Goal: Task Accomplishment & Management: Use online tool/utility

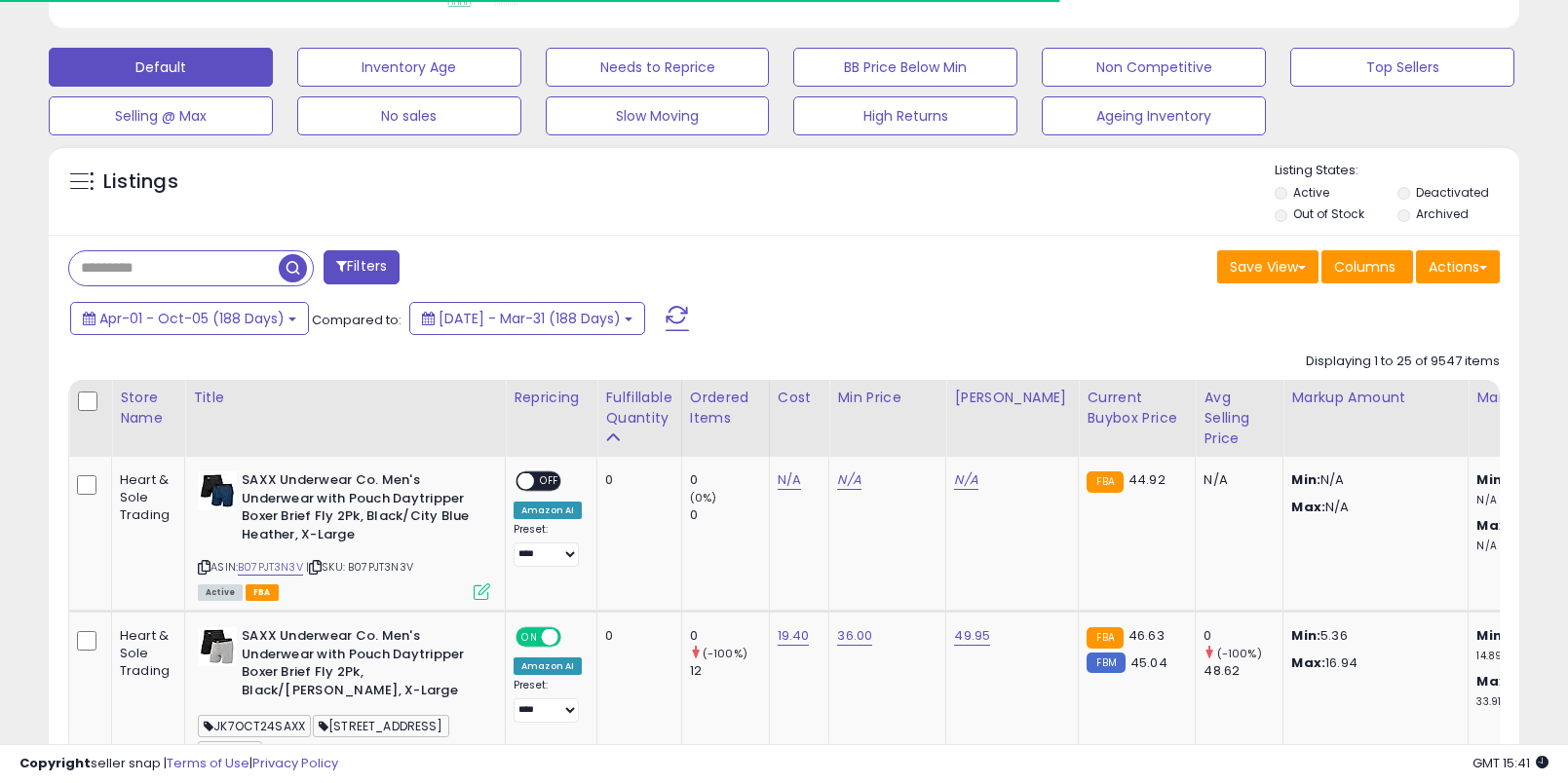
scroll to position [572, 0]
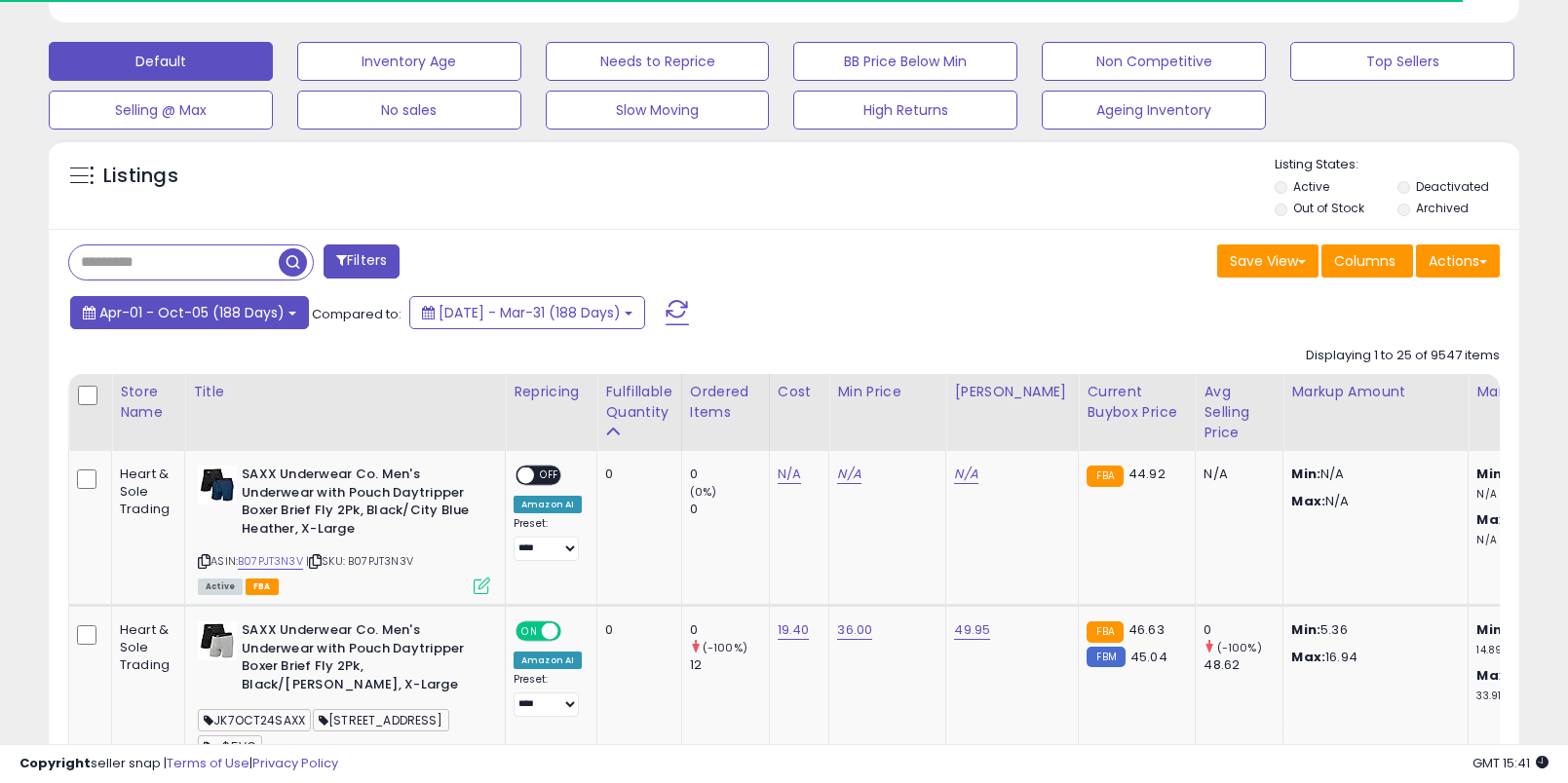
click at [257, 307] on span "Apr-01 - Oct-05 (188 Days)" at bounding box center [192, 313] width 185 height 20
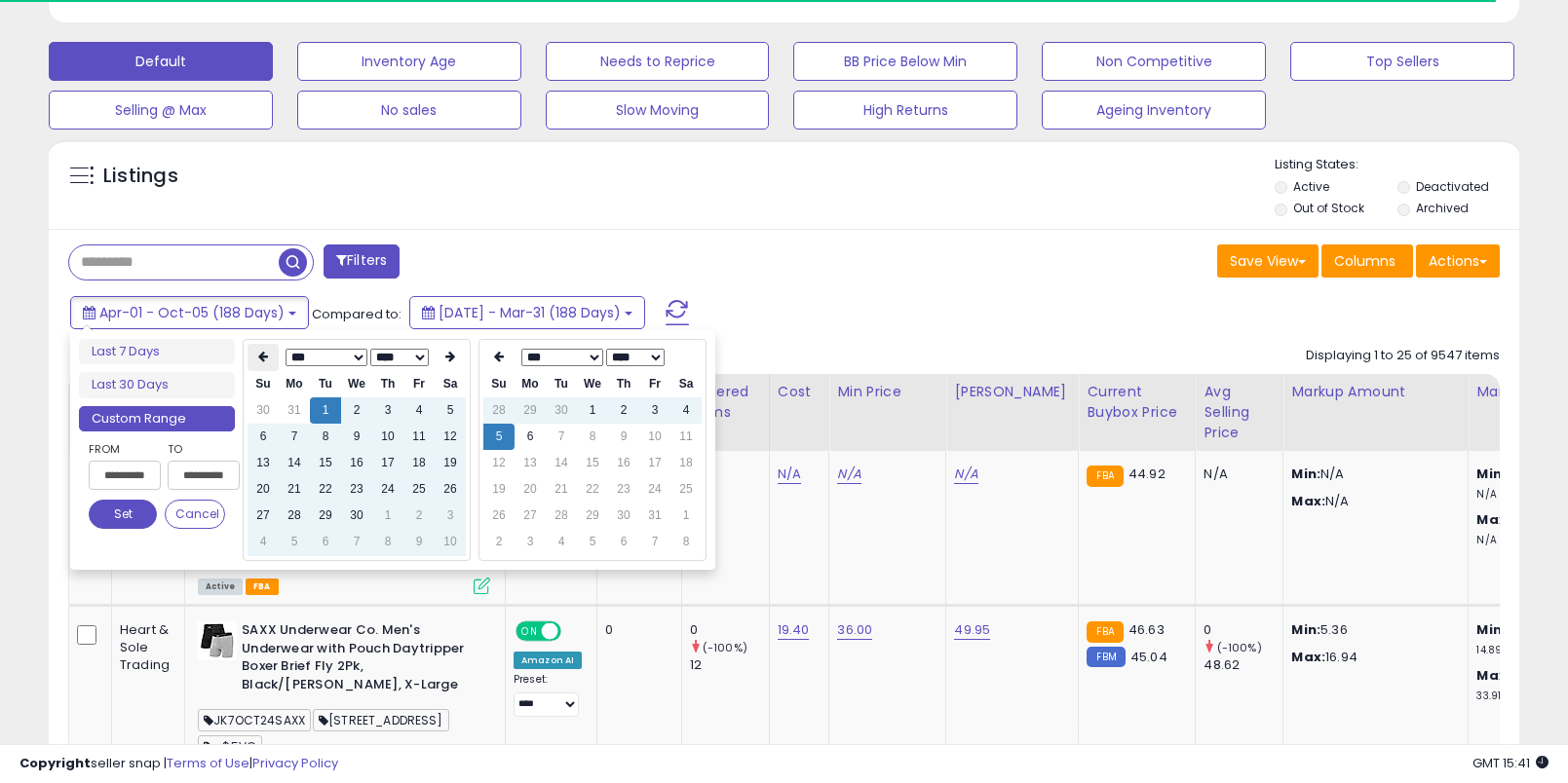
click at [268, 358] on th at bounding box center [263, 358] width 32 height 28
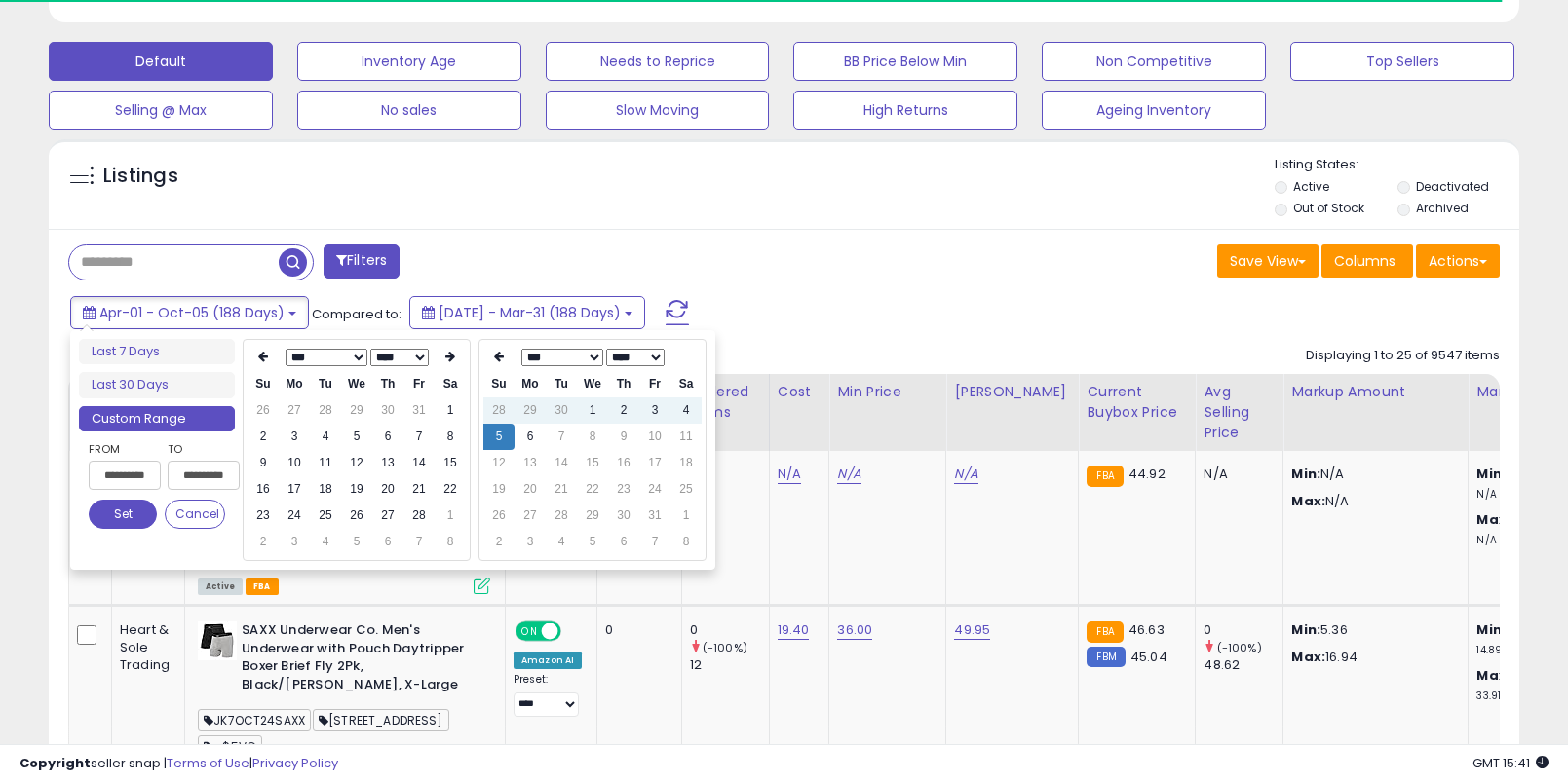
click at [268, 358] on th at bounding box center [263, 358] width 32 height 28
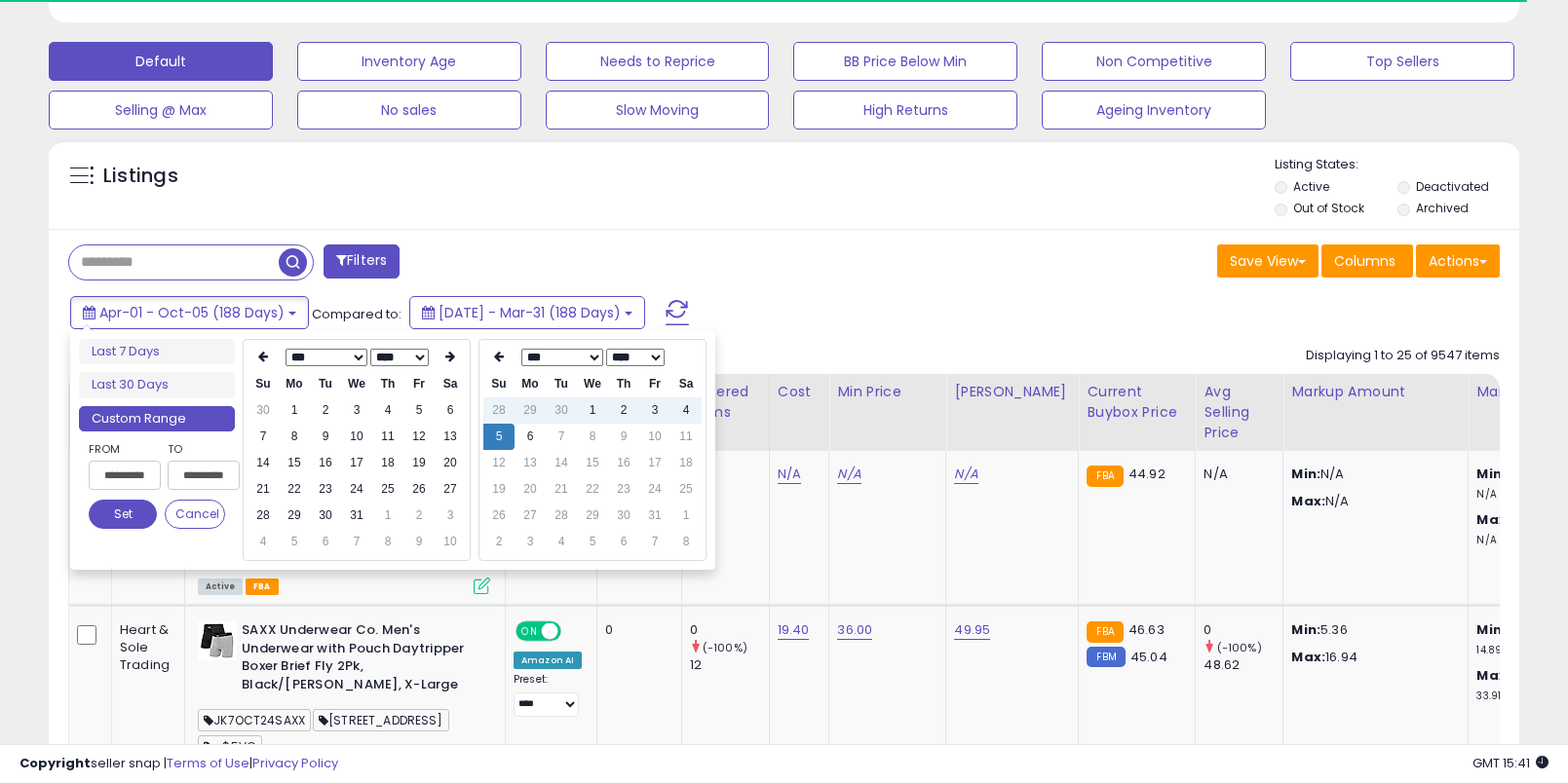
click at [268, 358] on th at bounding box center [263, 358] width 32 height 28
click at [409, 410] on td "1" at bounding box center [419, 410] width 32 height 27
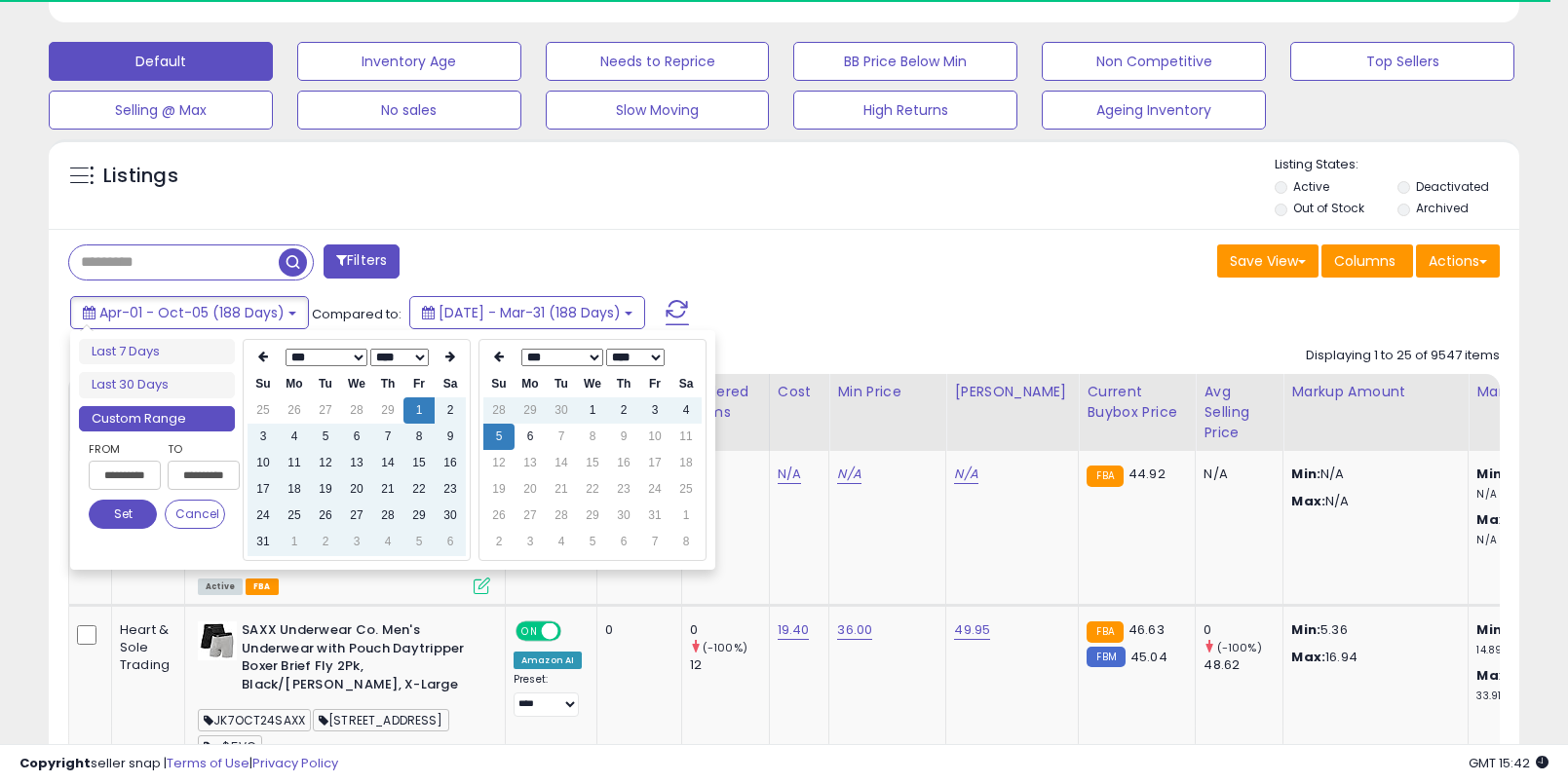
type input "**********"
click at [127, 521] on button "Set" at bounding box center [123, 515] width 68 height 30
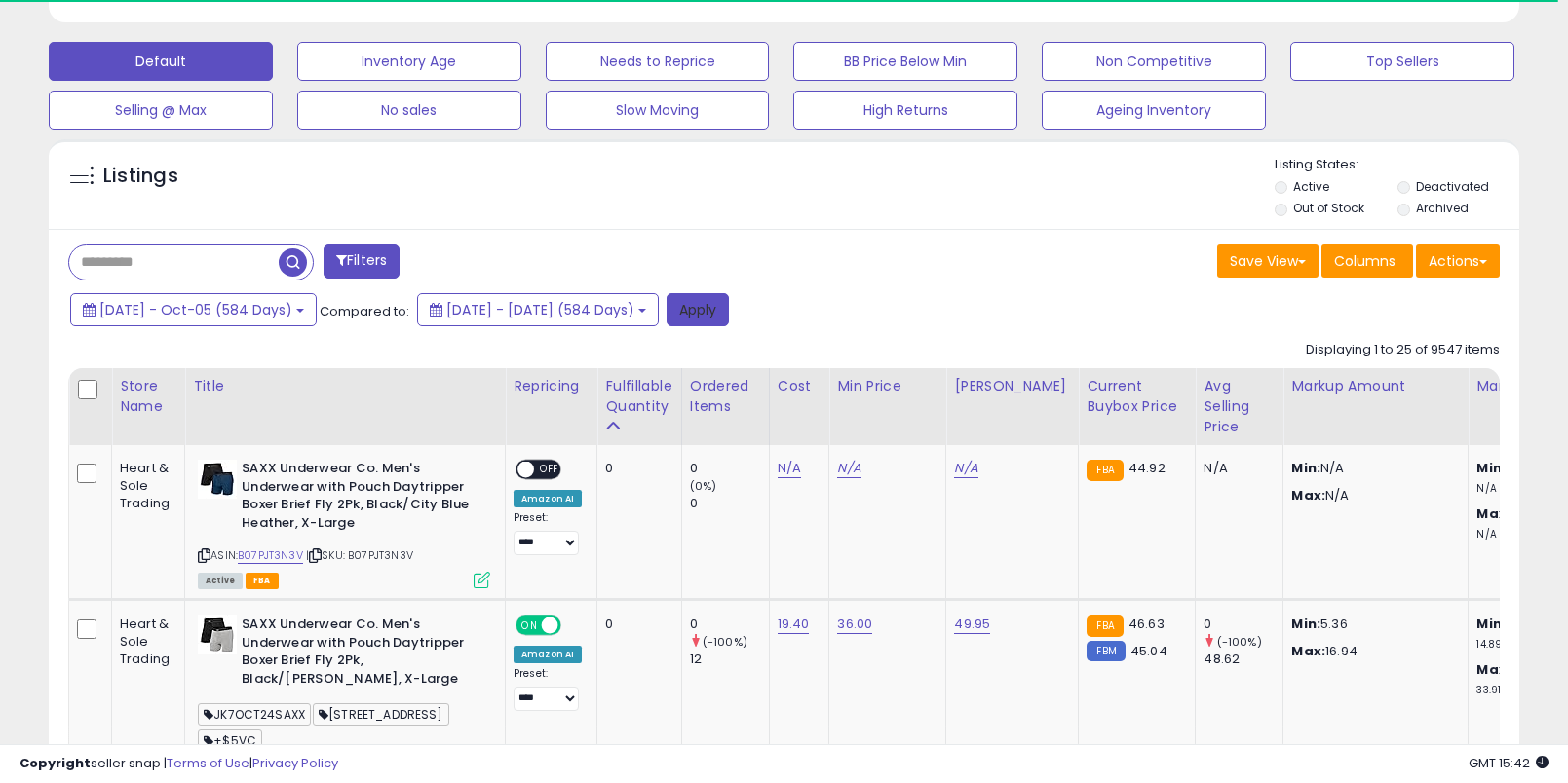
click at [729, 312] on button "Apply" at bounding box center [697, 310] width 62 height 34
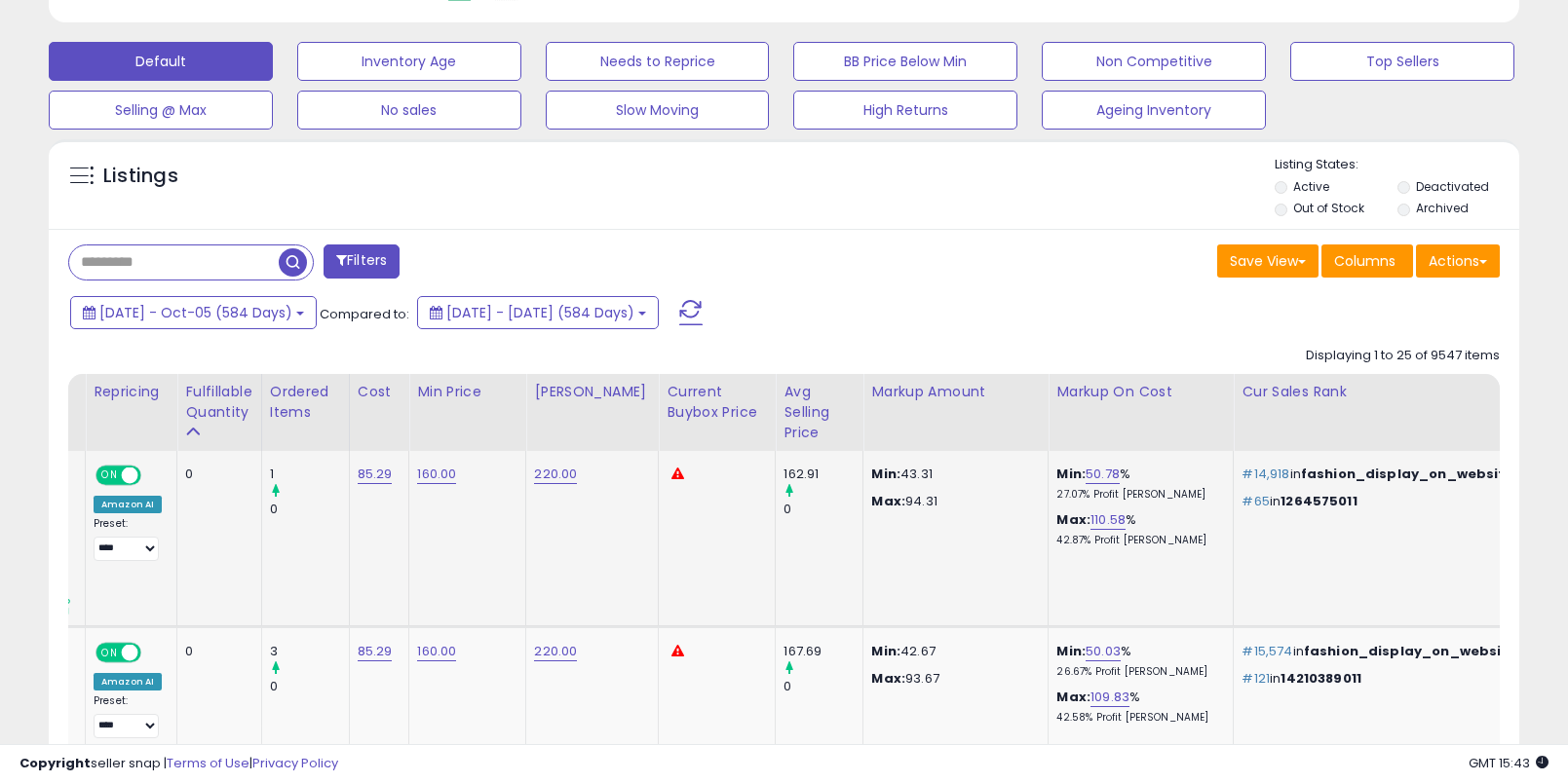
scroll to position [0, 0]
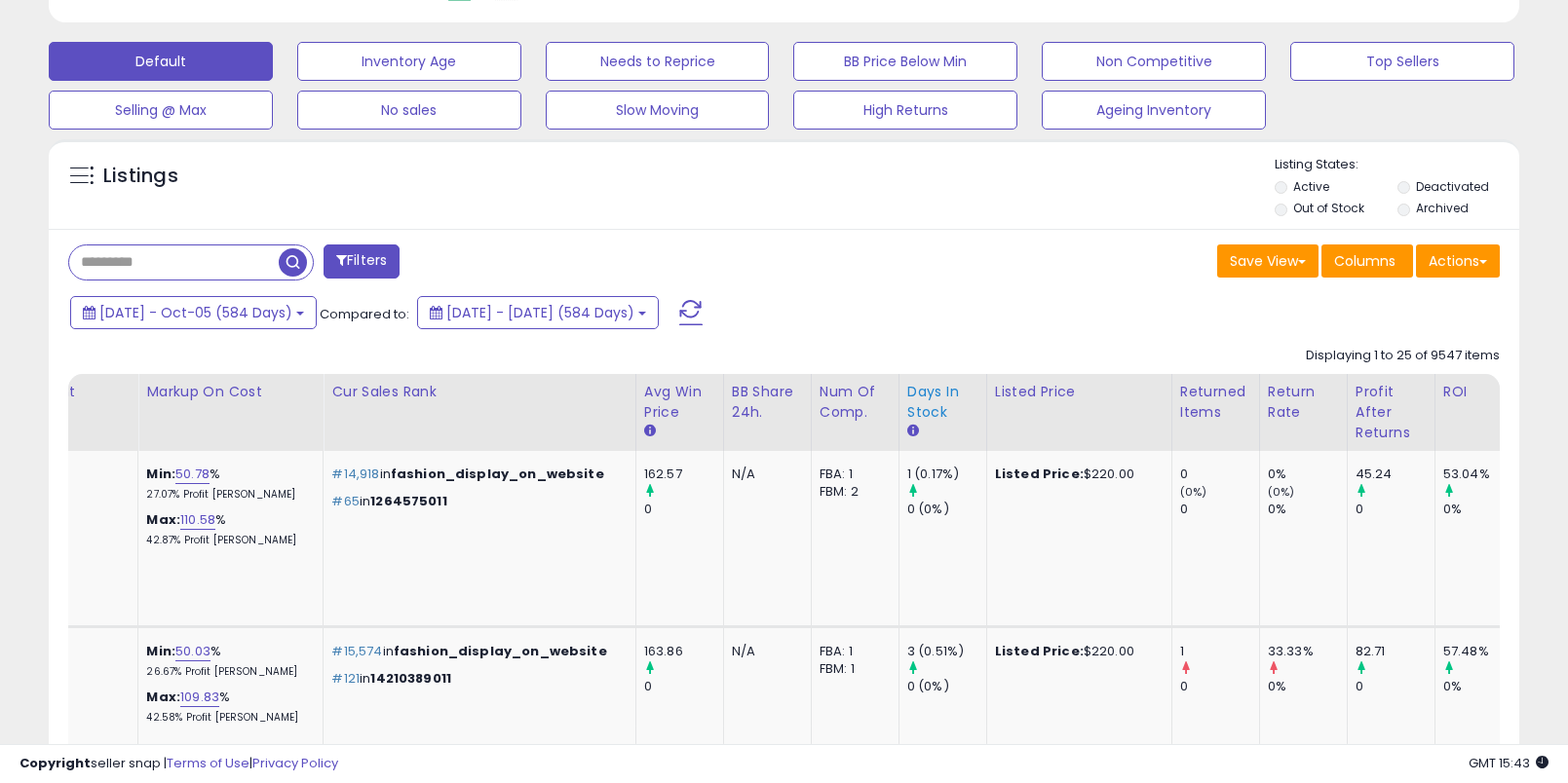
click at [908, 405] on div "Days In Stock" at bounding box center [943, 401] width 71 height 41
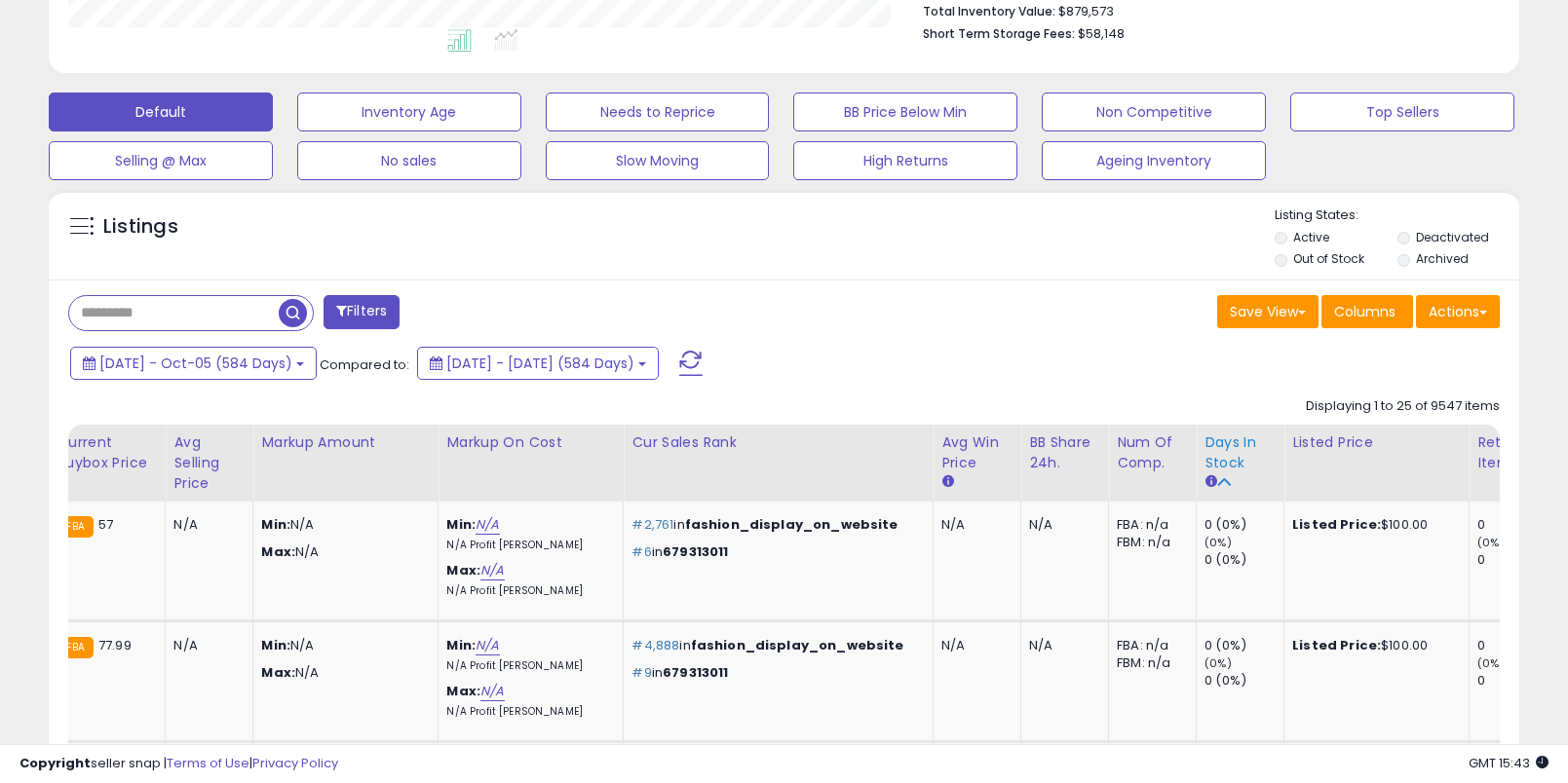
click at [1204, 465] on div "Days In Stock" at bounding box center [1240, 453] width 71 height 41
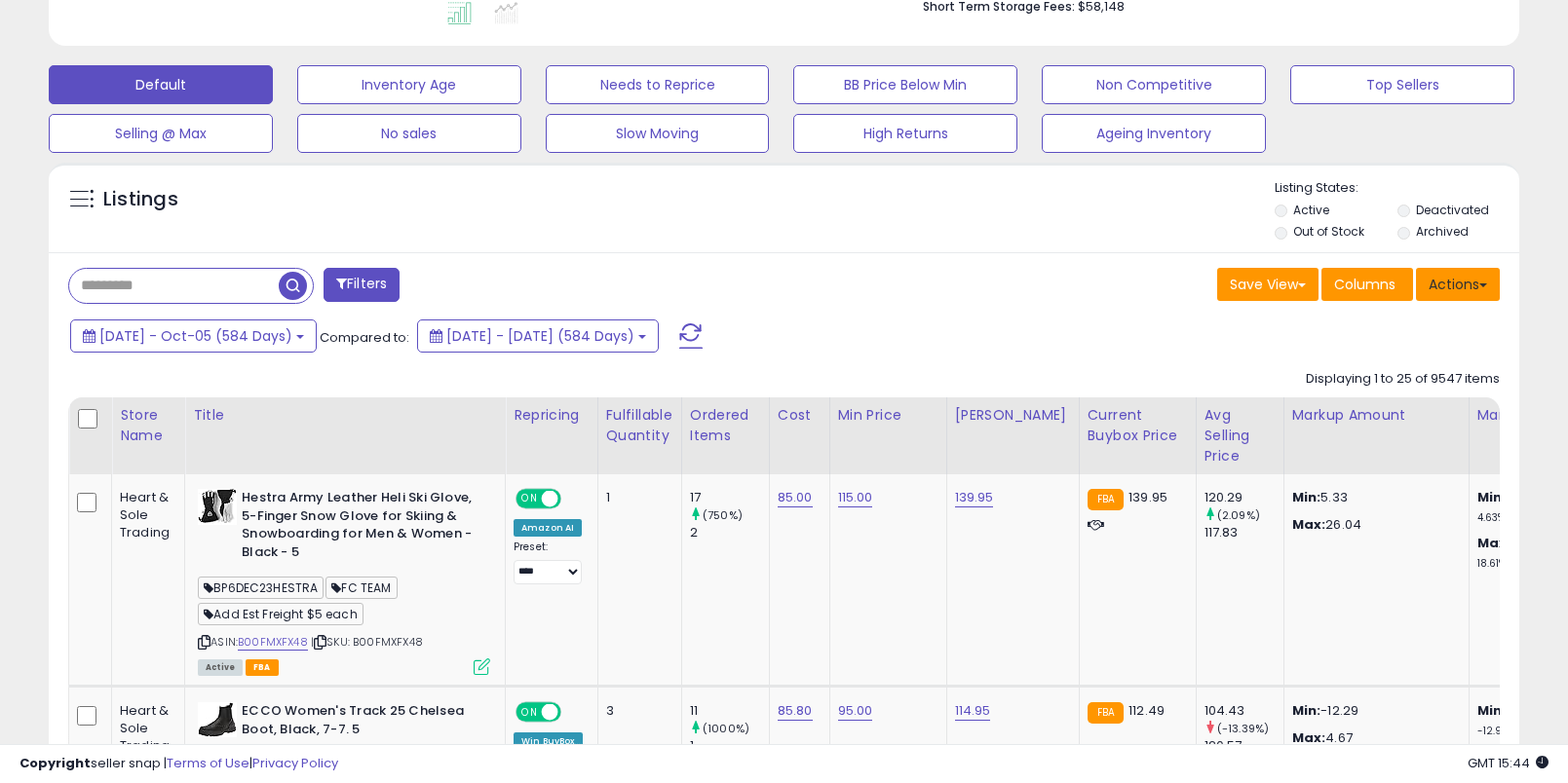
click at [1443, 288] on button "Actions" at bounding box center [1457, 285] width 84 height 34
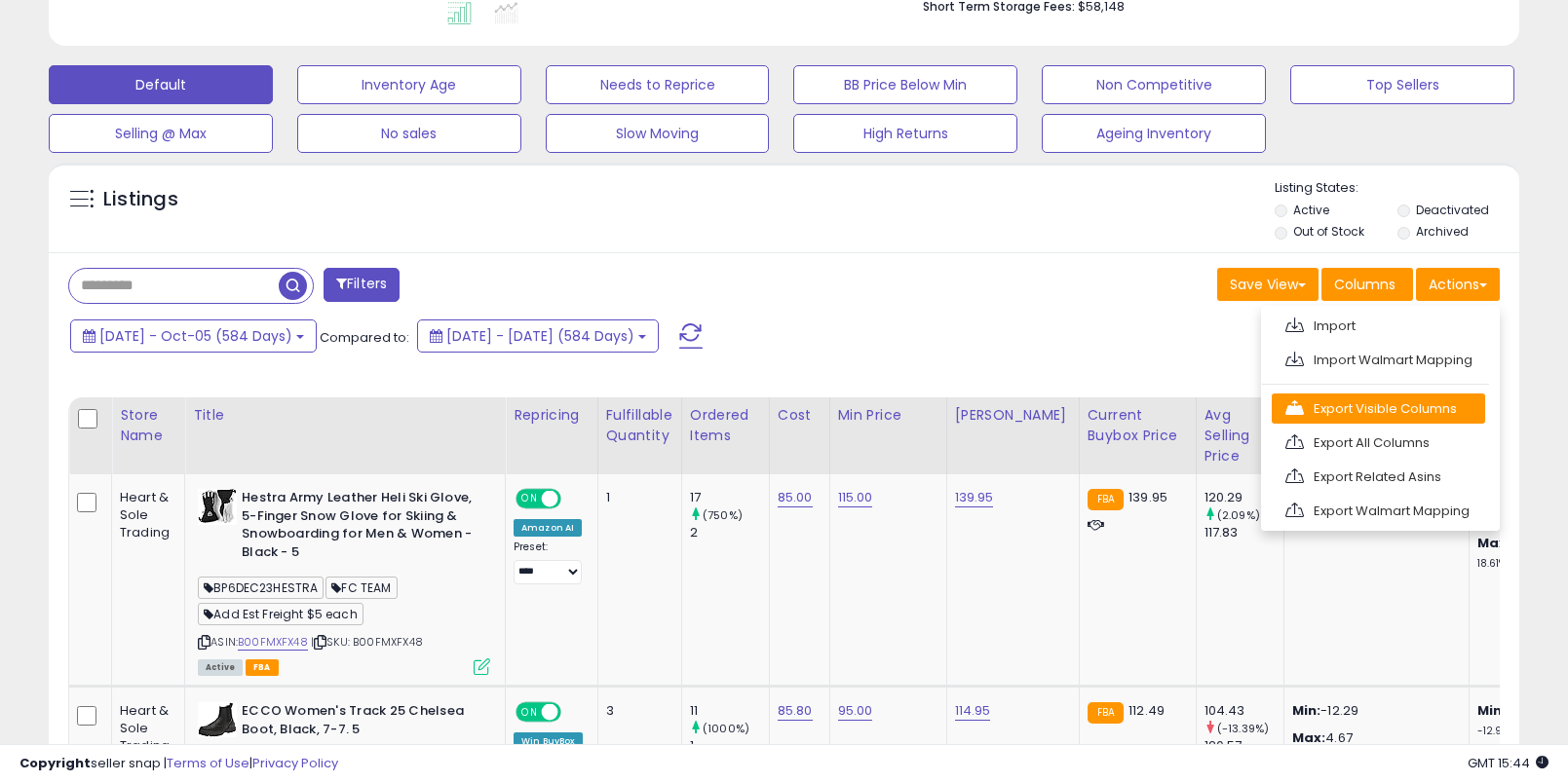
click at [1426, 407] on link "Export Visible Columns" at bounding box center [1378, 408] width 214 height 31
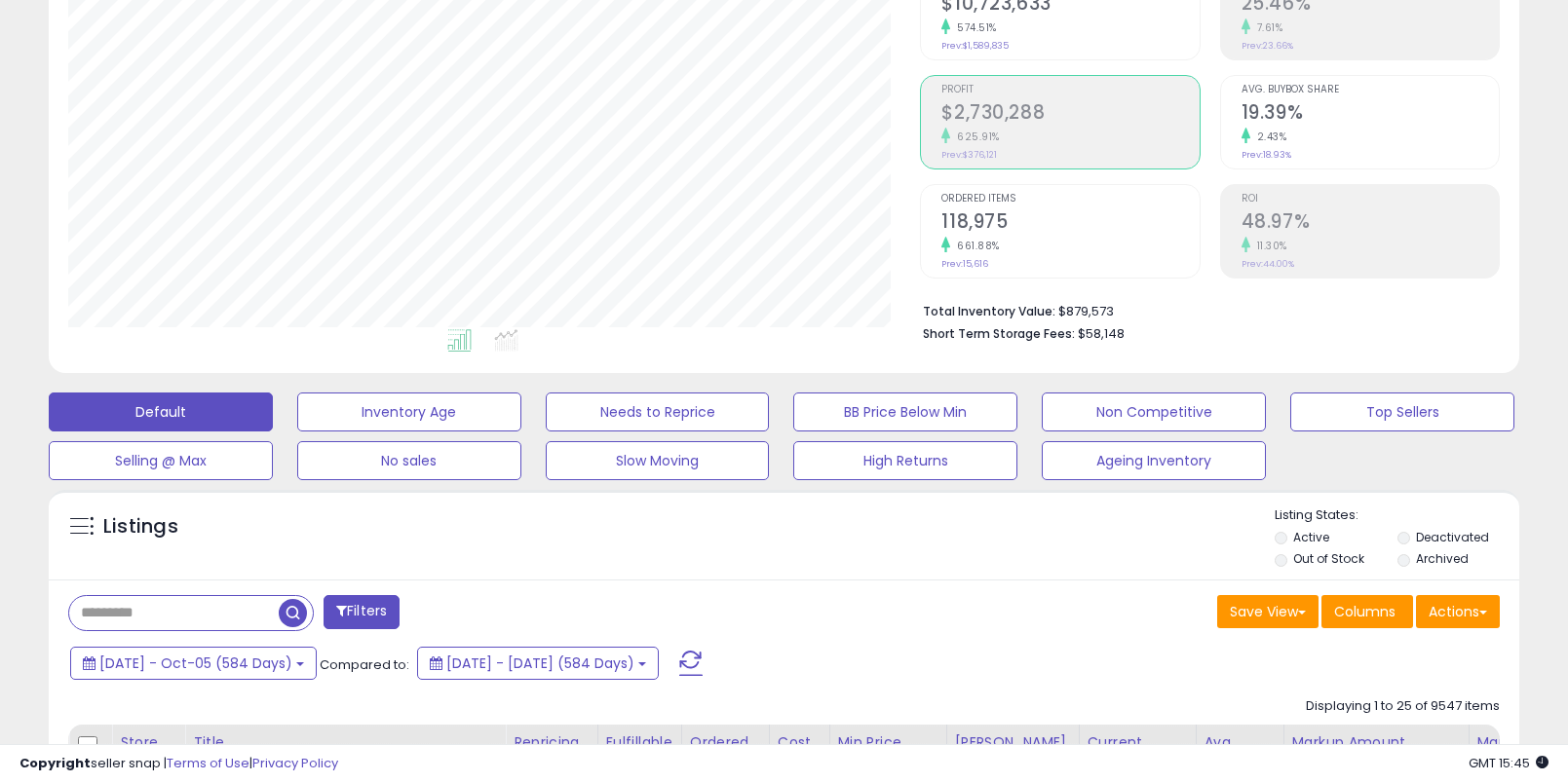
scroll to position [227, 0]
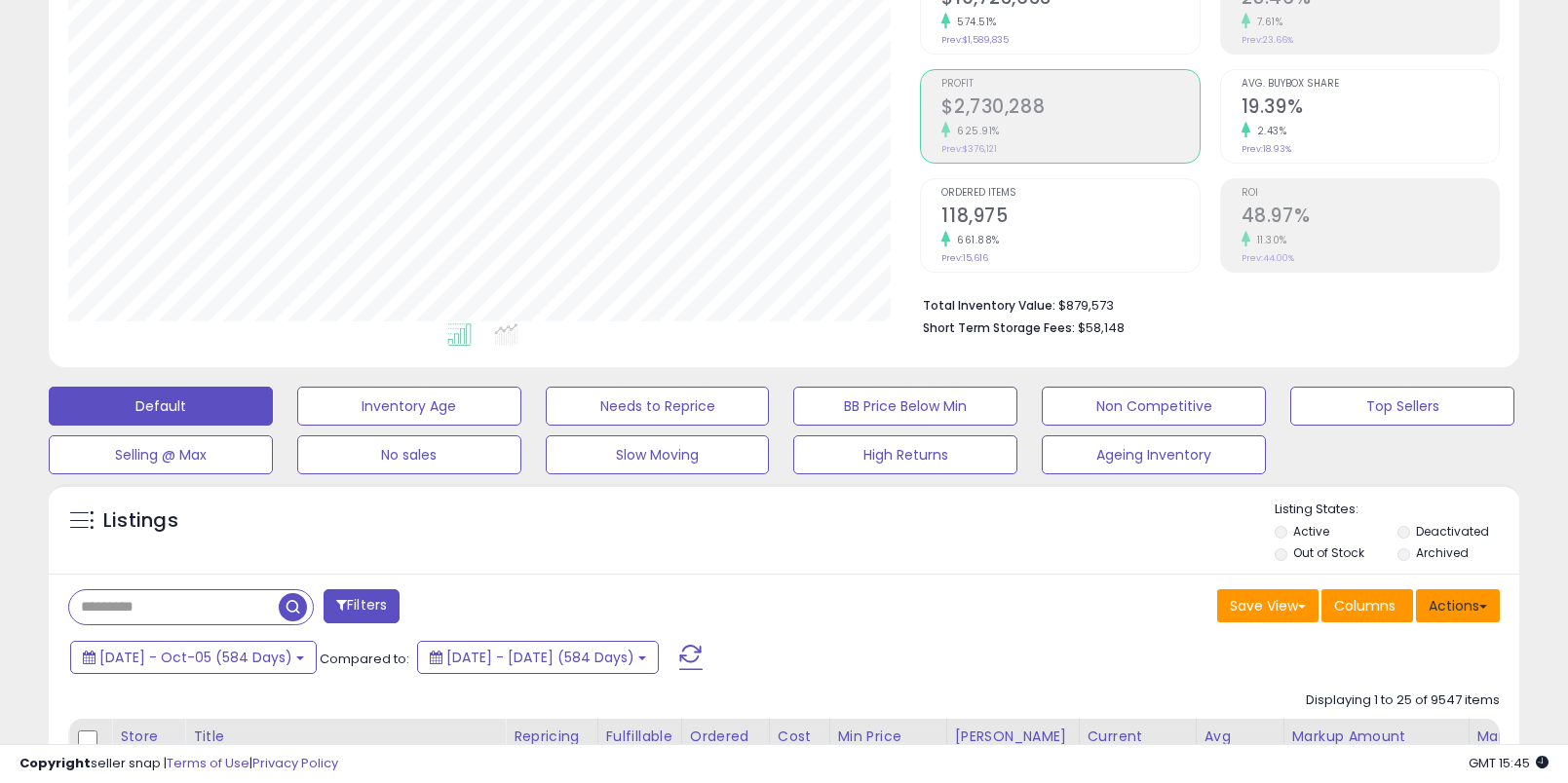
click at [1451, 603] on button "Actions" at bounding box center [1457, 606] width 84 height 34
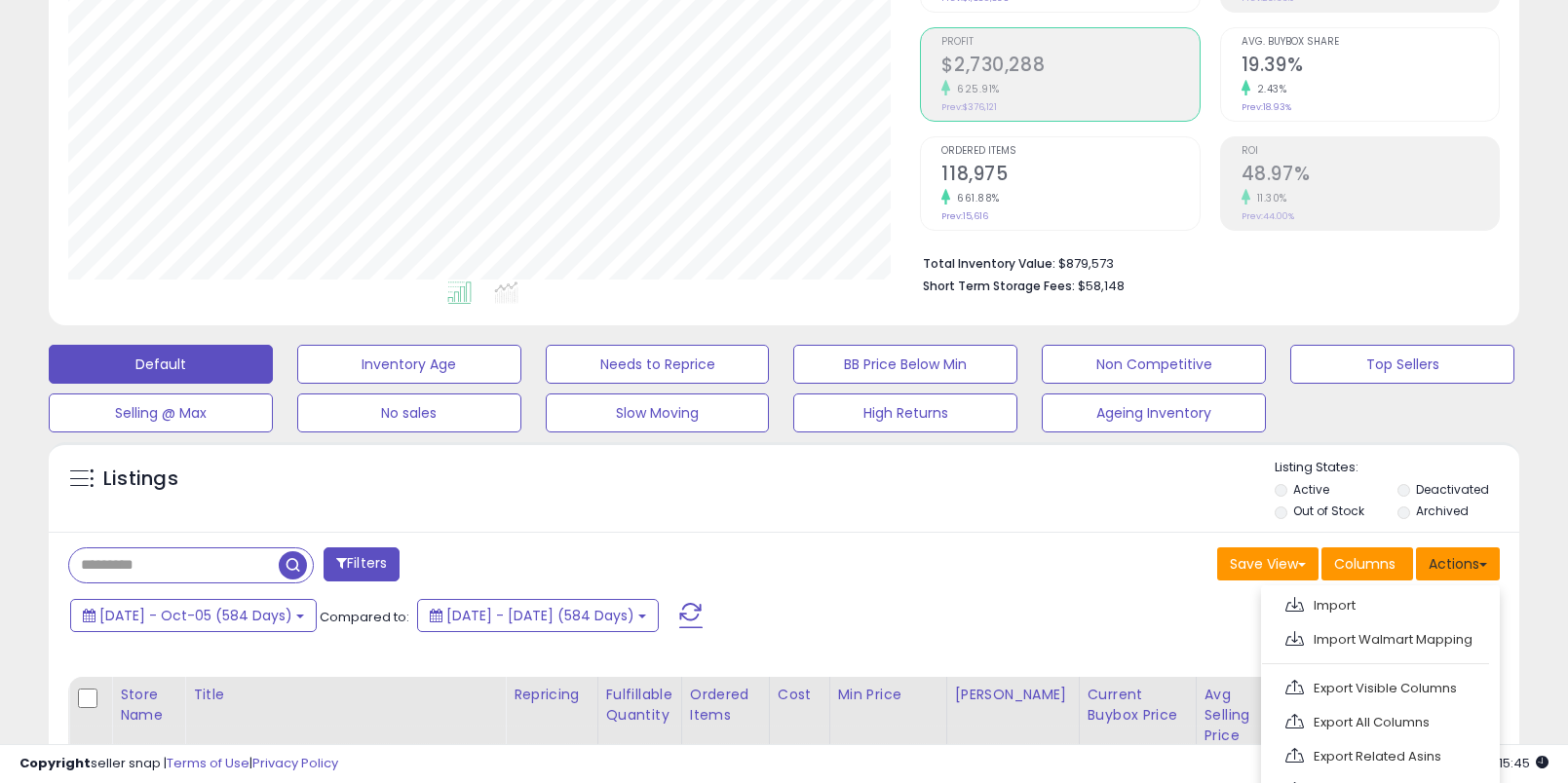
scroll to position [282, 0]
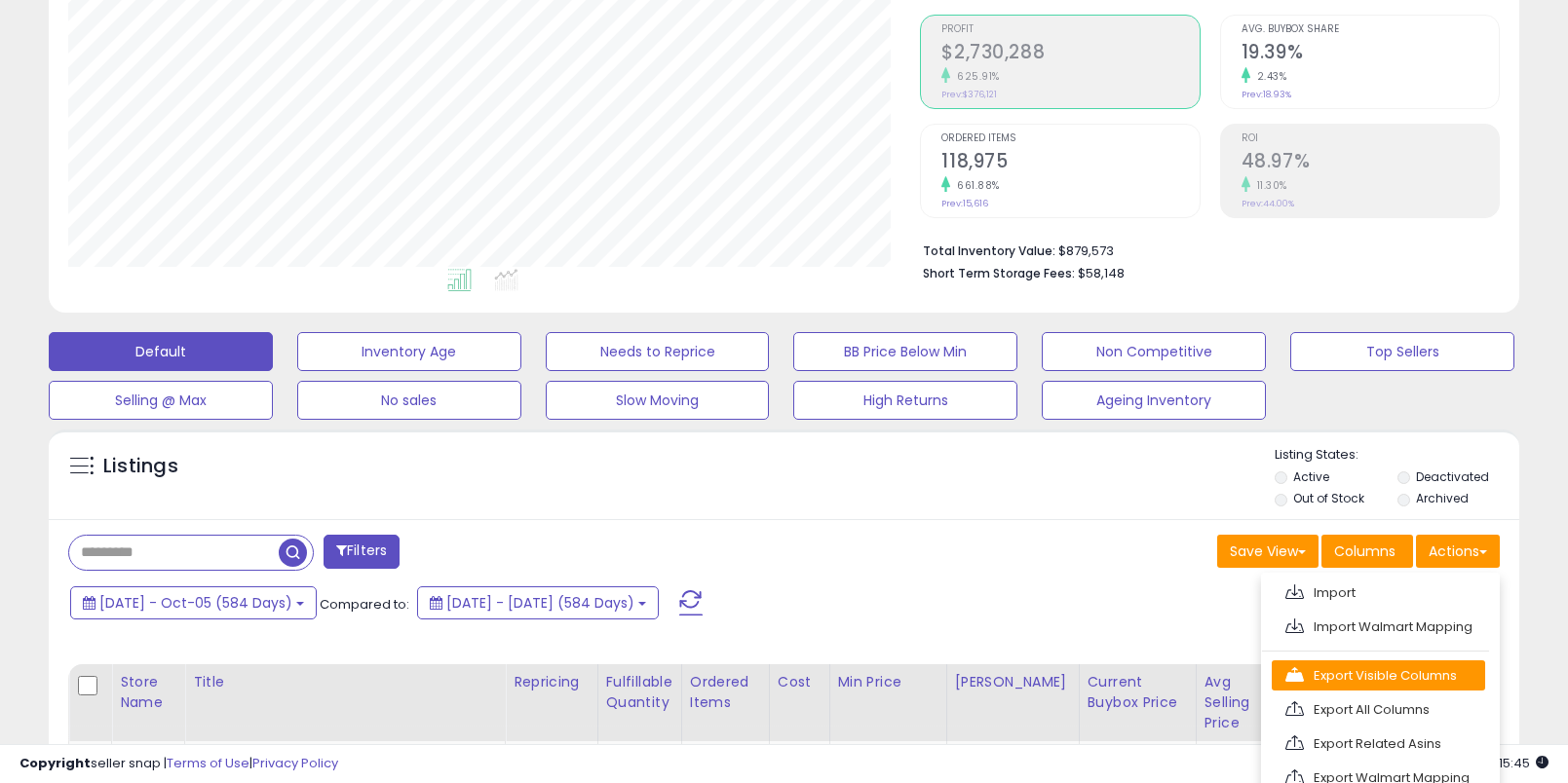
click at [1354, 669] on link "Export Visible Columns" at bounding box center [1378, 675] width 214 height 31
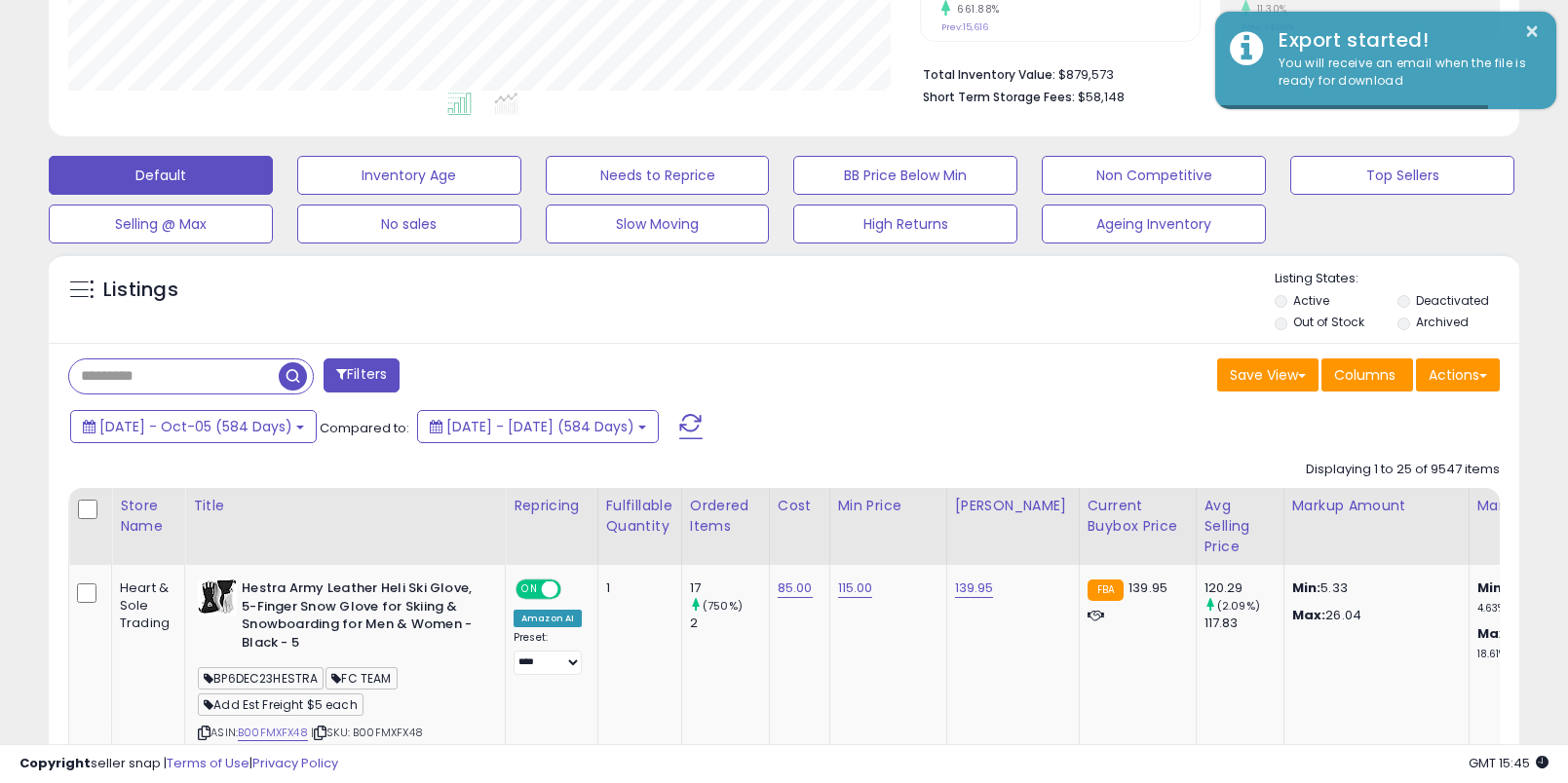
scroll to position [474, 0]
